Goal: Contribute content: Add original content to the website for others to see

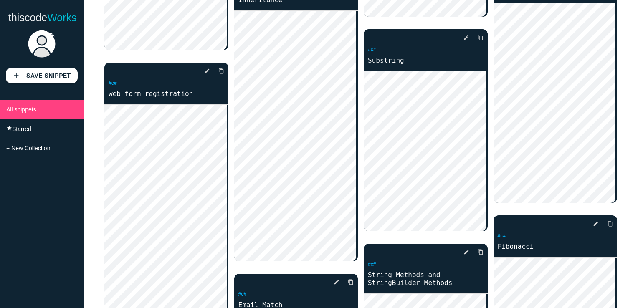
scroll to position [292, 0]
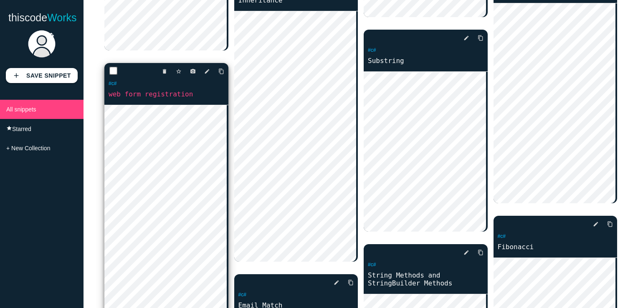
click at [155, 98] on link "web form registration" at bounding box center [166, 94] width 124 height 10
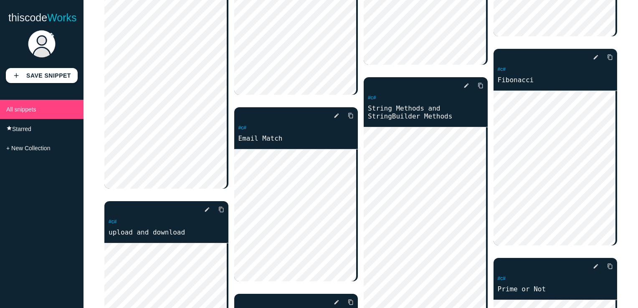
scroll to position [334, 0]
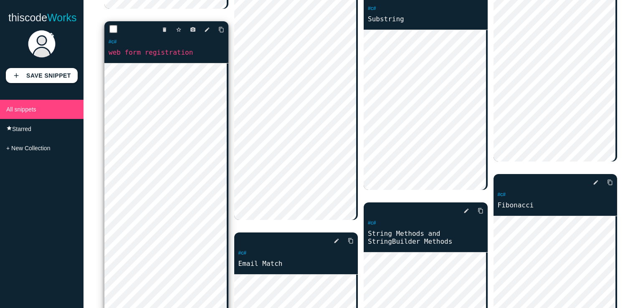
click at [134, 51] on link "web form registration" at bounding box center [166, 53] width 124 height 10
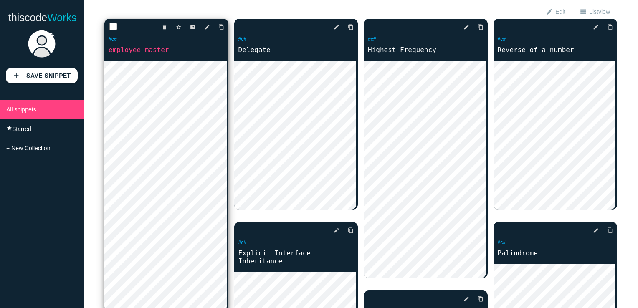
scroll to position [0, 0]
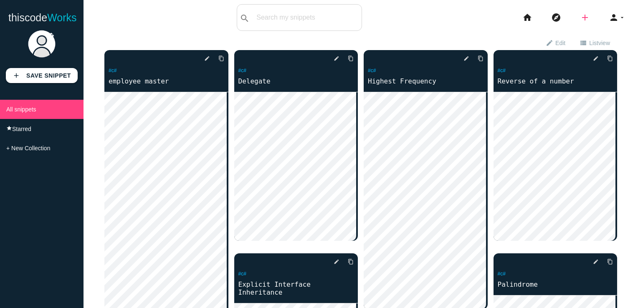
click at [580, 16] on icon "add" at bounding box center [585, 17] width 10 height 27
click at [596, 16] on link "code Snippet" at bounding box center [603, 14] width 58 height 21
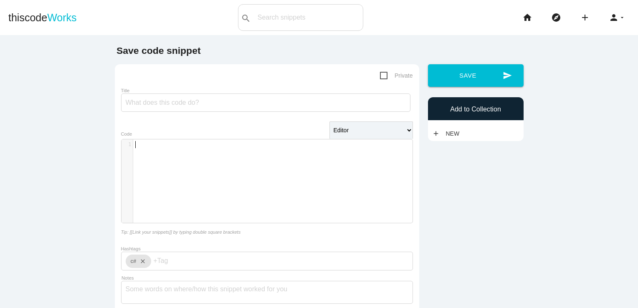
click at [234, 145] on pre "​" at bounding box center [276, 144] width 286 height 7
paste textarea "Employee"
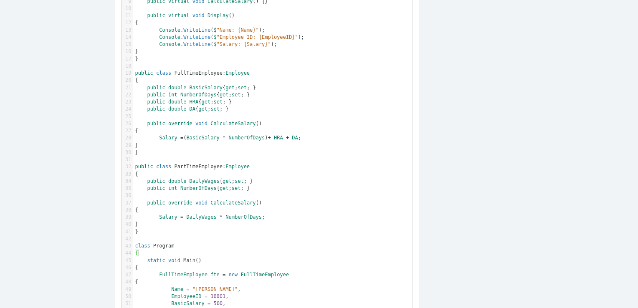
scroll to position [83, 0]
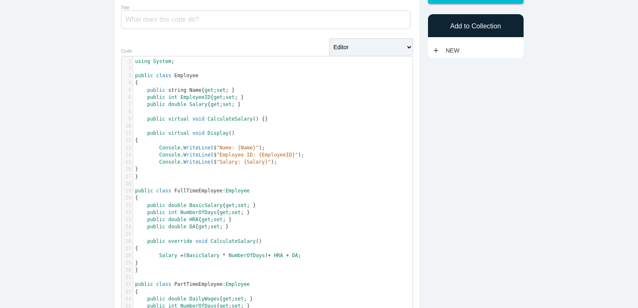
click at [184, 75] on span "Employee" at bounding box center [186, 76] width 24 height 6
type textarea "Employee"
click at [184, 75] on span "Employee" at bounding box center [186, 76] width 24 height 6
type input "Employee"
click at [170, 73] on pre "public class" at bounding box center [276, 75] width 286 height 7
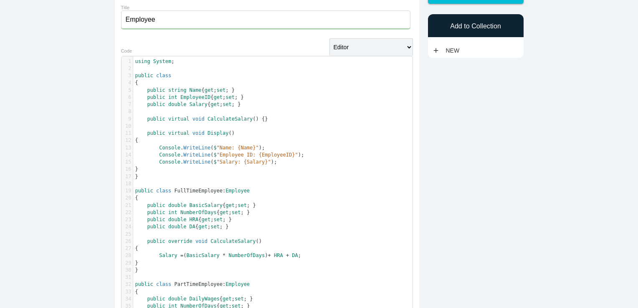
type textarea "Employee"
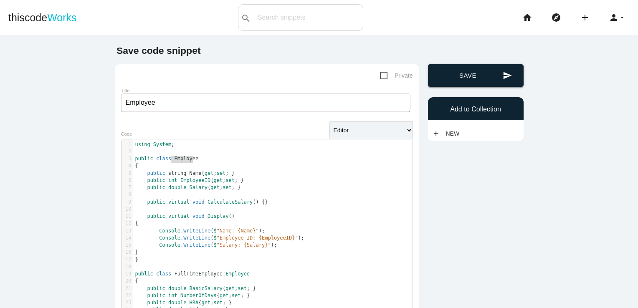
click at [462, 75] on button "send Save" at bounding box center [476, 75] width 96 height 23
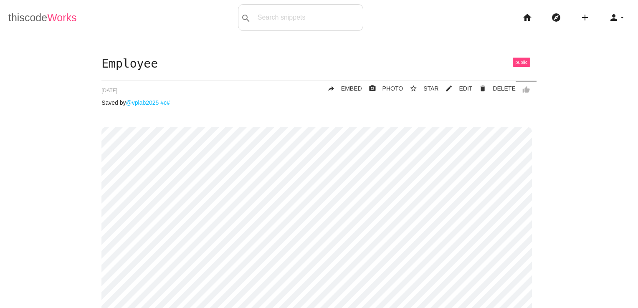
click at [60, 25] on link "thiscode Works" at bounding box center [42, 17] width 68 height 27
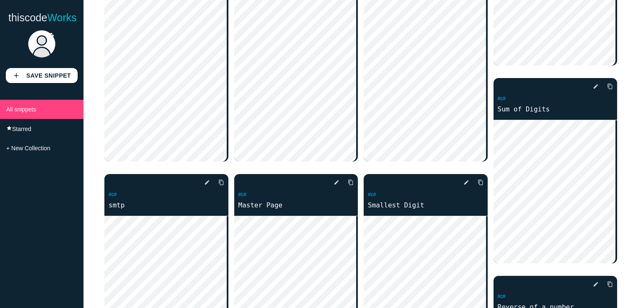
scroll to position [167, 0]
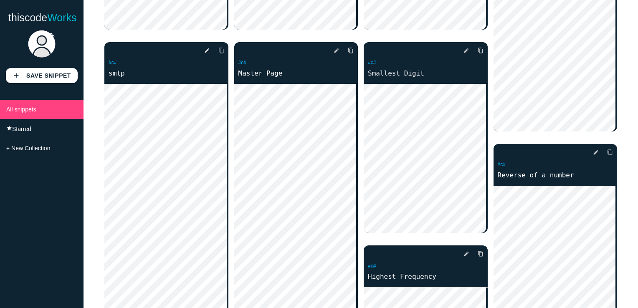
scroll to position [334, 0]
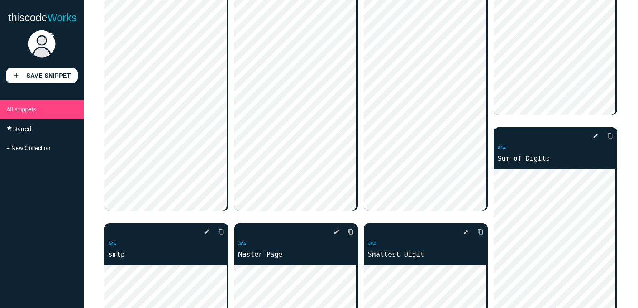
scroll to position [0, 0]
